Goal: Complete application form: Complete application form

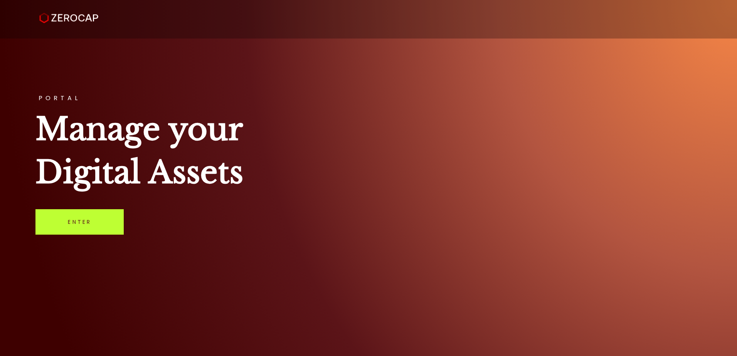
click at [105, 214] on link "Enter" at bounding box center [79, 221] width 88 height 25
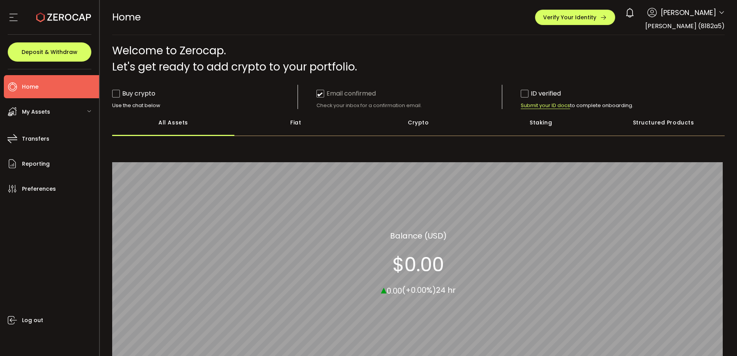
click at [375, 1] on div "HOME Buy Power $0.00 USD Home Home Verify Your Identity 0 [PERSON_NAME] Account…" at bounding box center [418, 17] width 613 height 35
click at [545, 22] on div "HOME Buy Power $0.00 USD Home Home Verify Your Identity 0 [PERSON_NAME] Account…" at bounding box center [418, 17] width 613 height 35
click at [570, 18] on span "Verify Your Identity" at bounding box center [569, 17] width 53 height 5
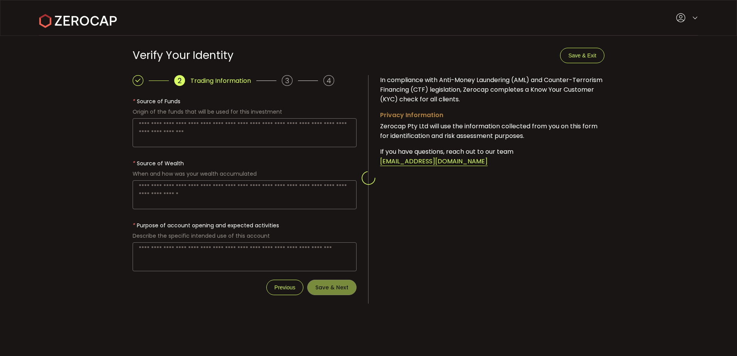
type textarea "**********"
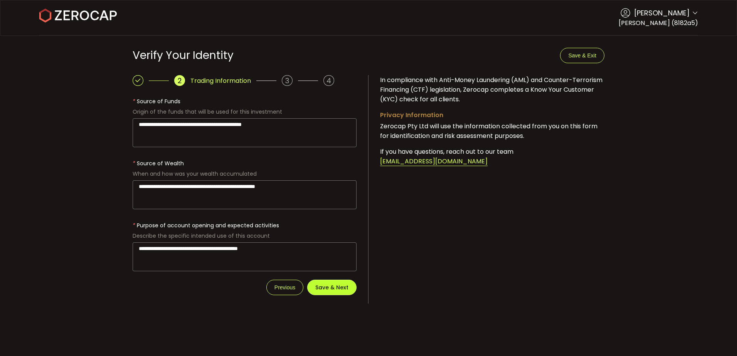
click at [331, 293] on button "Save & Next" at bounding box center [331, 287] width 49 height 15
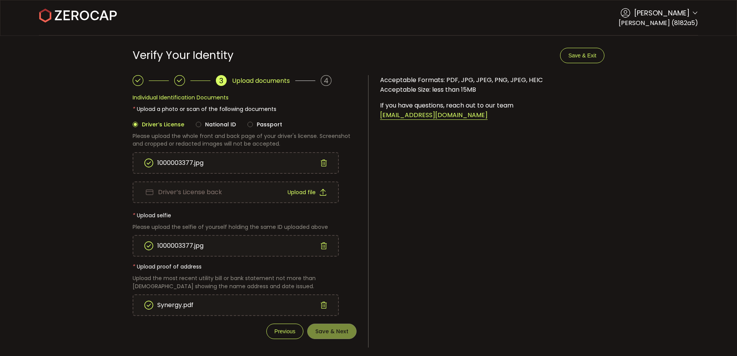
click at [324, 161] on icon at bounding box center [323, 163] width 7 height 7
click at [227, 159] on div "Driver’s License front Upload file" at bounding box center [235, 163] width 205 height 20
click at [306, 193] on span "Upload file" at bounding box center [302, 192] width 28 height 5
click at [329, 326] on button "Save & Next" at bounding box center [331, 331] width 49 height 15
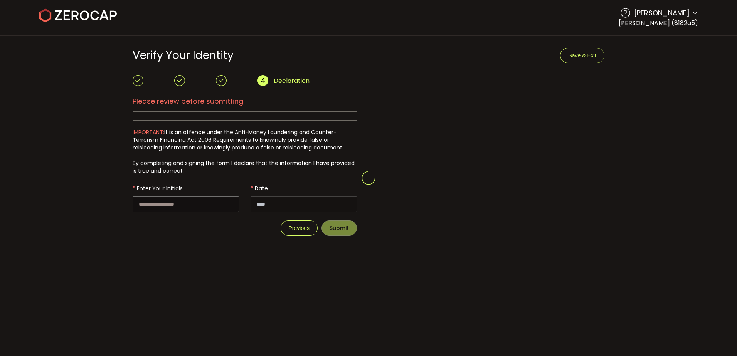
type input "**********"
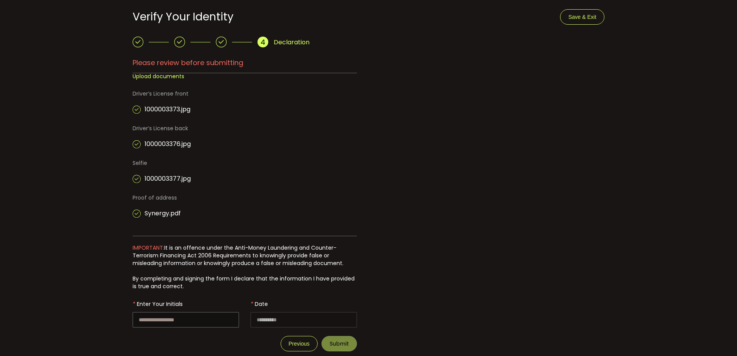
scroll to position [54, 0]
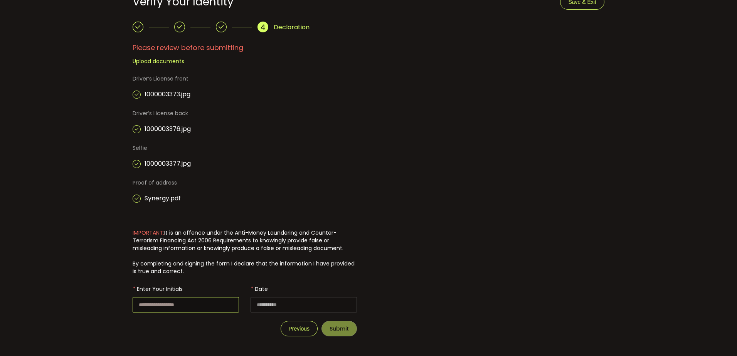
click at [169, 301] on input "text" at bounding box center [186, 304] width 106 height 15
type input "**"
click at [343, 327] on span "Submit" at bounding box center [339, 328] width 19 height 5
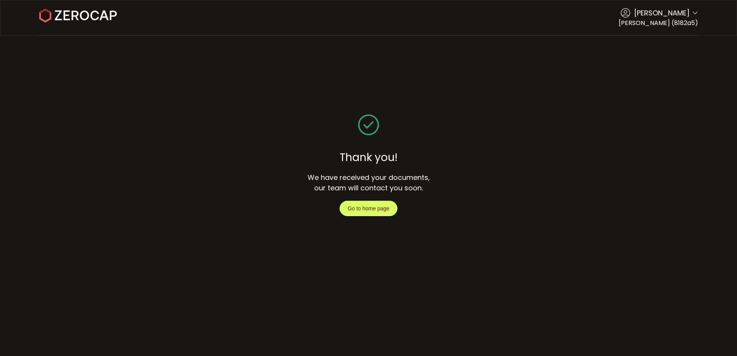
click at [355, 205] on button "Go to home page" at bounding box center [369, 208] width 58 height 15
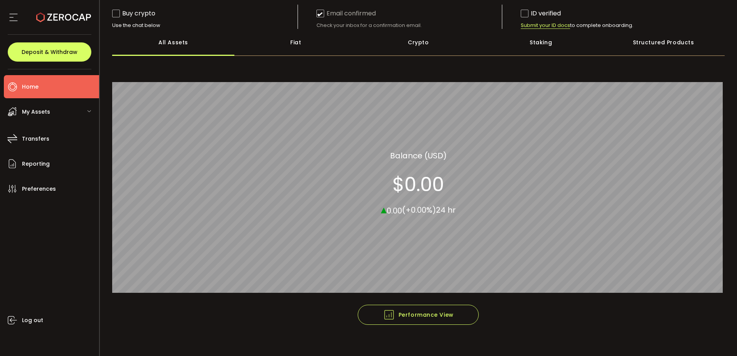
scroll to position [82, 0]
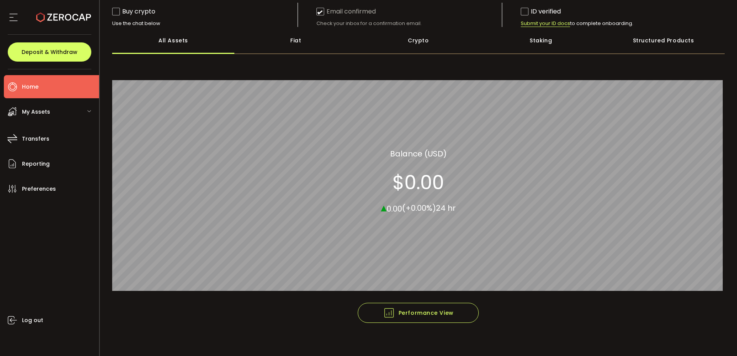
click at [31, 114] on span "My Assets" at bounding box center [36, 111] width 28 height 11
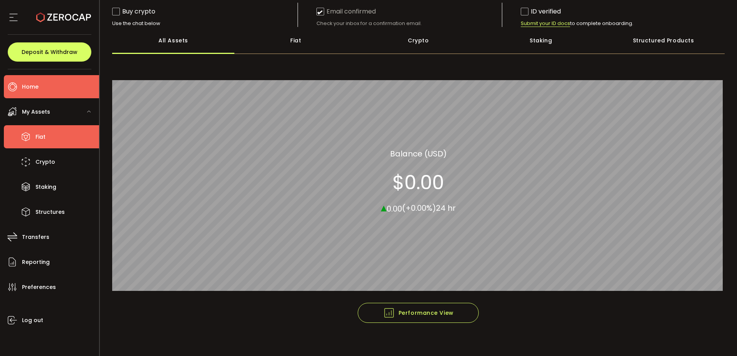
click at [53, 134] on li "Fiat" at bounding box center [51, 136] width 95 height 23
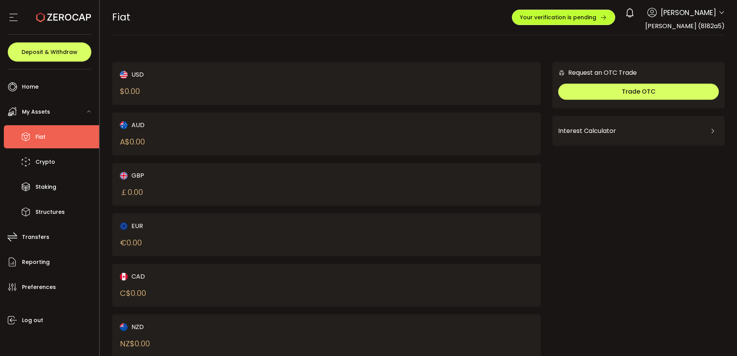
click at [572, 22] on button "Your verification is pending" at bounding box center [563, 17] width 103 height 15
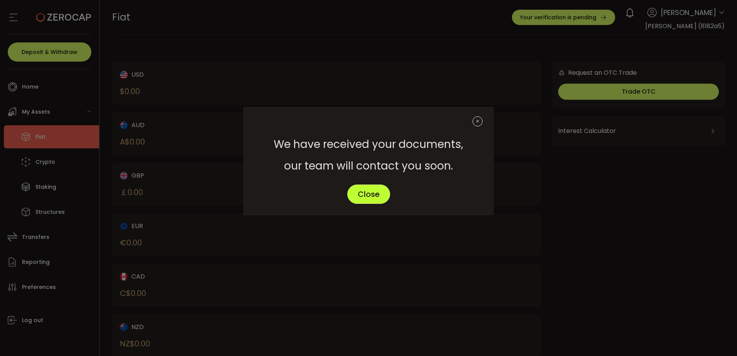
click at [371, 193] on span "Close" at bounding box center [369, 194] width 22 height 8
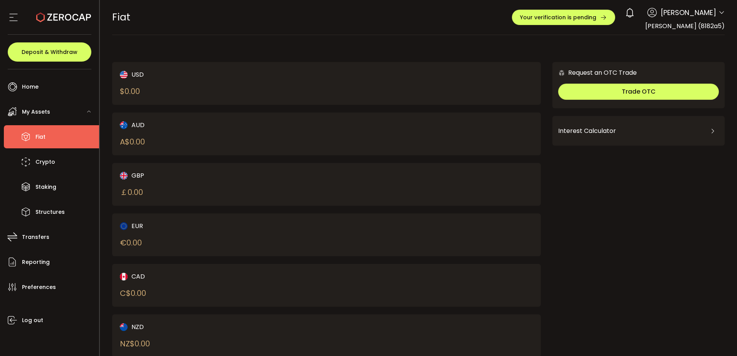
click at [676, 29] on span "Peter Craft (8182a5)" at bounding box center [684, 26] width 79 height 9
click at [689, 13] on span "Peter Craft" at bounding box center [689, 12] width 56 height 10
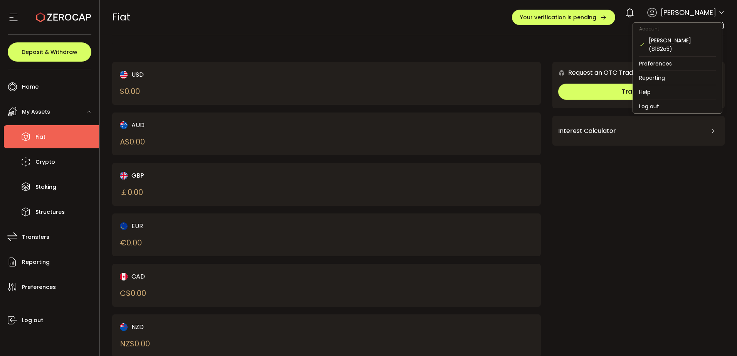
click at [718, 13] on icon at bounding box center [721, 13] width 6 height 6
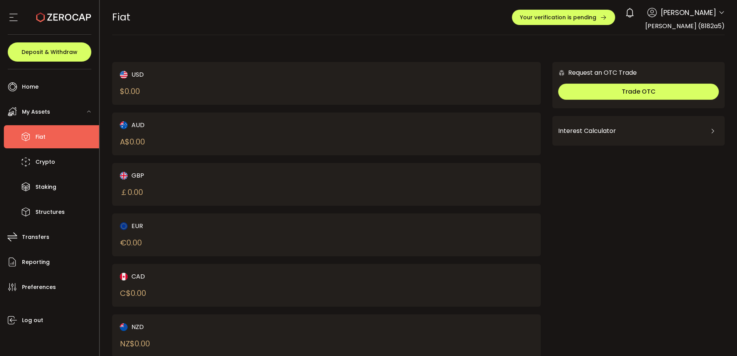
click at [587, 210] on div "Request an OTC Trade Trade OTC Buy Sell Crypto *** BTC ETH USDT USDC PAXG DOT F…" at bounding box center [638, 213] width 172 height 303
